Goal: Task Accomplishment & Management: Use online tool/utility

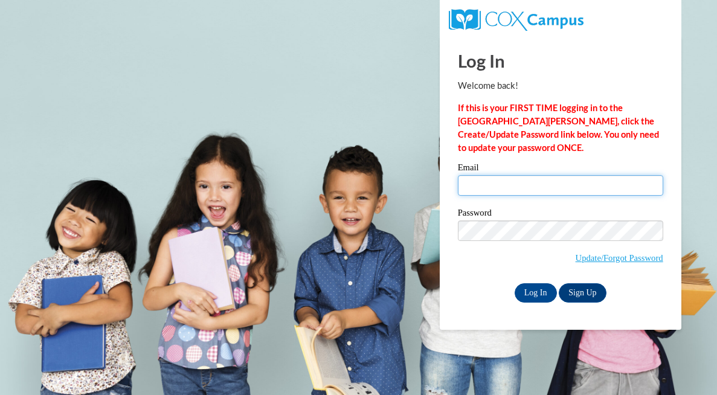
click at [496, 187] on input "Email" at bounding box center [561, 185] width 206 height 21
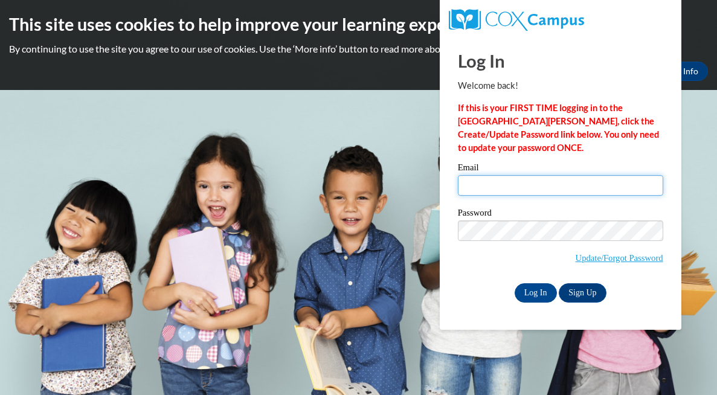
type input "[PERSON_NAME][EMAIL_ADDRESS][DOMAIN_NAME]"
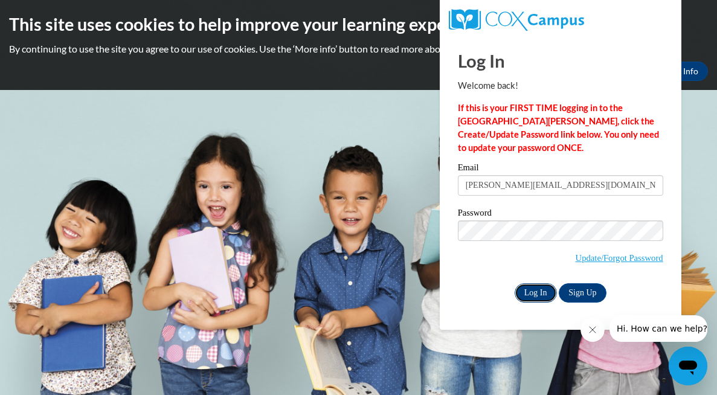
click at [535, 291] on input "Log In" at bounding box center [536, 292] width 42 height 19
